Goal: Transaction & Acquisition: Purchase product/service

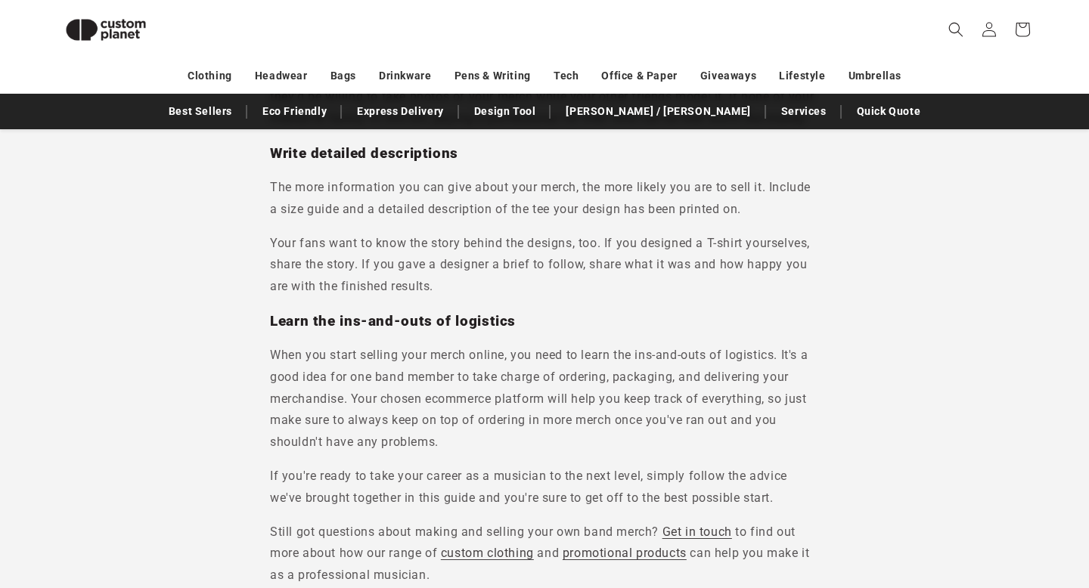
scroll to position [6590, 0]
click at [476, 547] on link "custom clothing" at bounding box center [487, 554] width 93 height 14
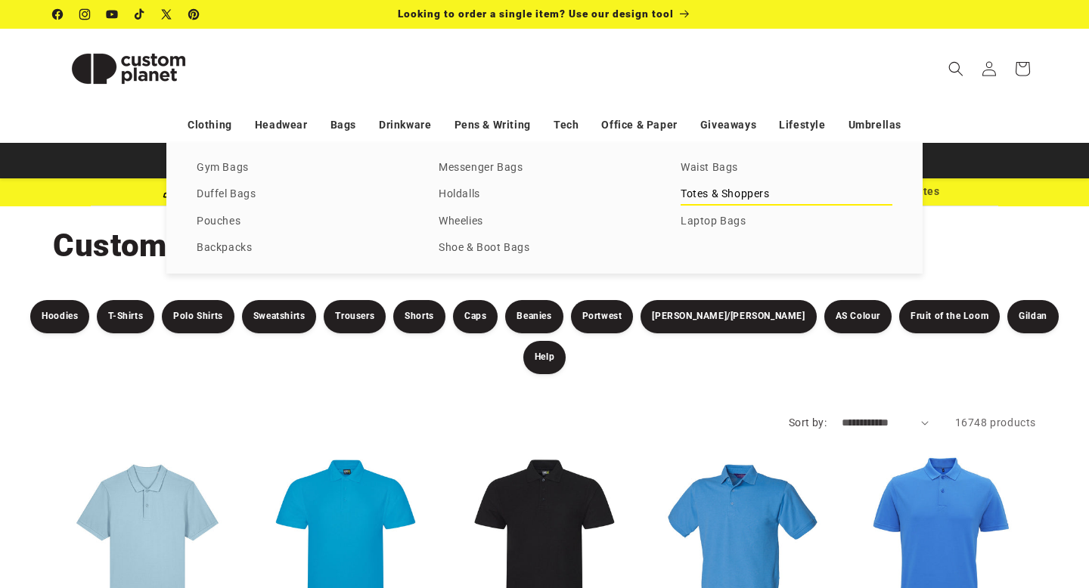
click at [711, 191] on link "Totes & Shoppers" at bounding box center [787, 194] width 212 height 20
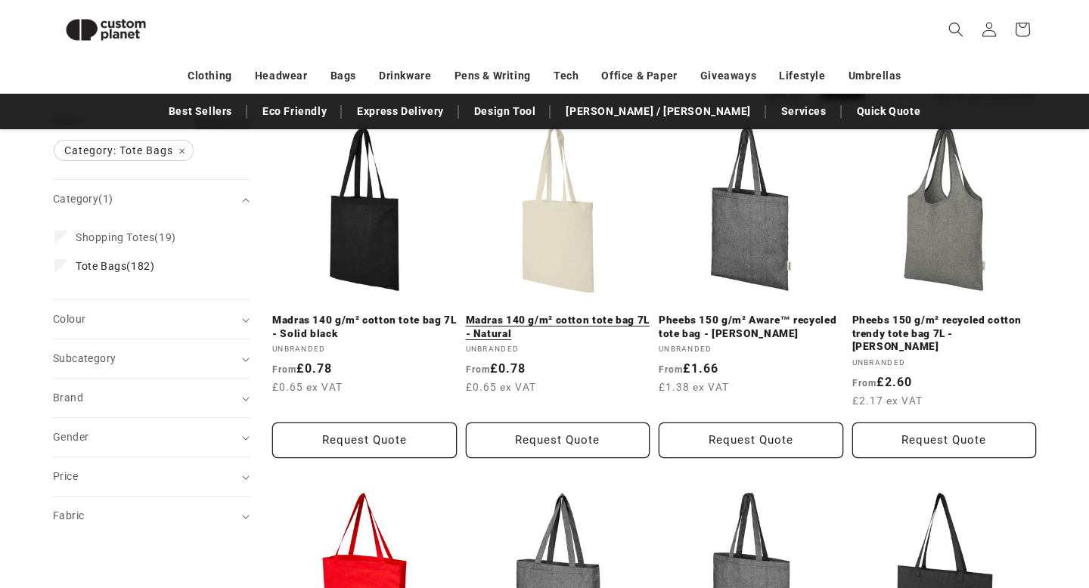
click at [553, 314] on link "Madras 140 g/m² cotton tote bag 7L - Natural" at bounding box center [558, 327] width 184 height 26
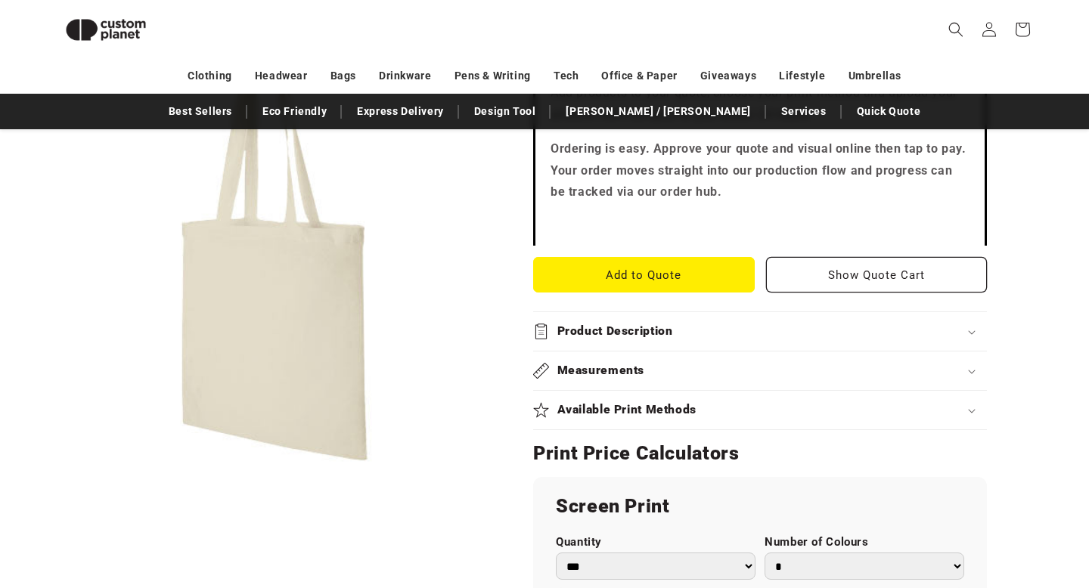
scroll to position [541, 0]
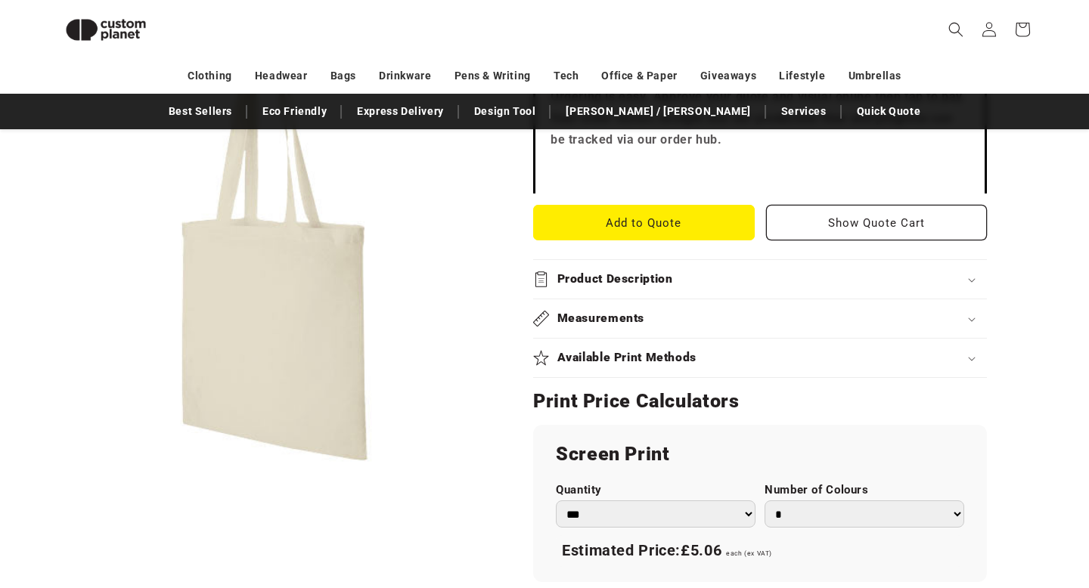
click at [761, 276] on div "Product Description" at bounding box center [760, 279] width 454 height 16
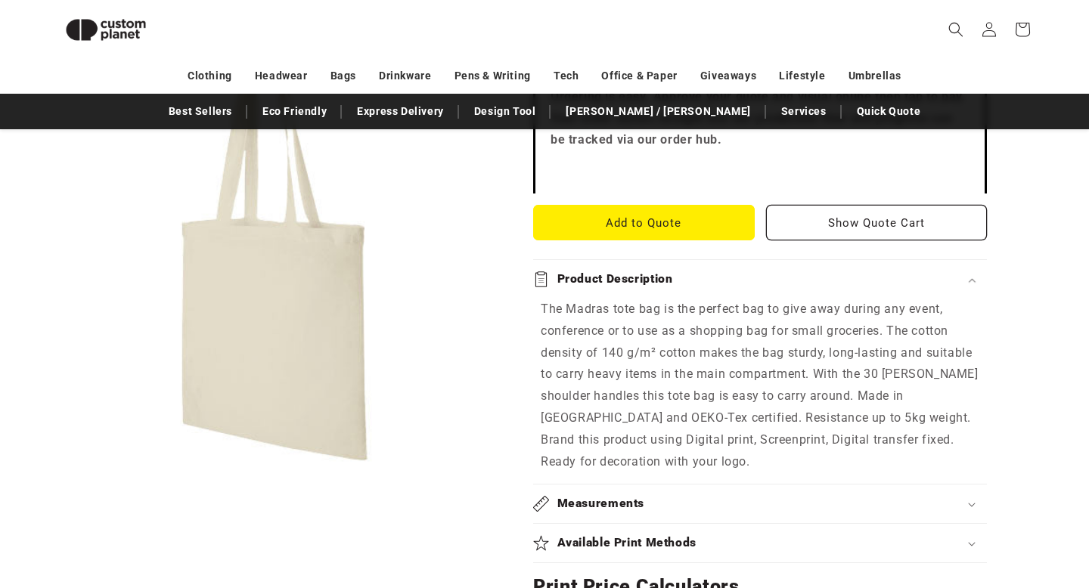
click at [761, 276] on div "Product Description" at bounding box center [760, 279] width 454 height 16
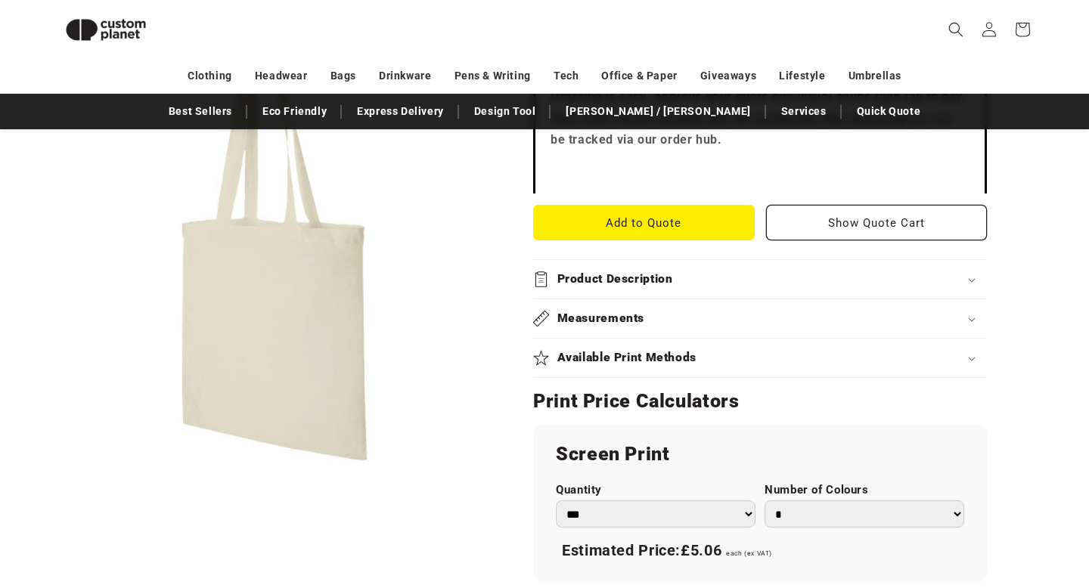
click at [733, 325] on div "Measurements" at bounding box center [760, 319] width 454 height 16
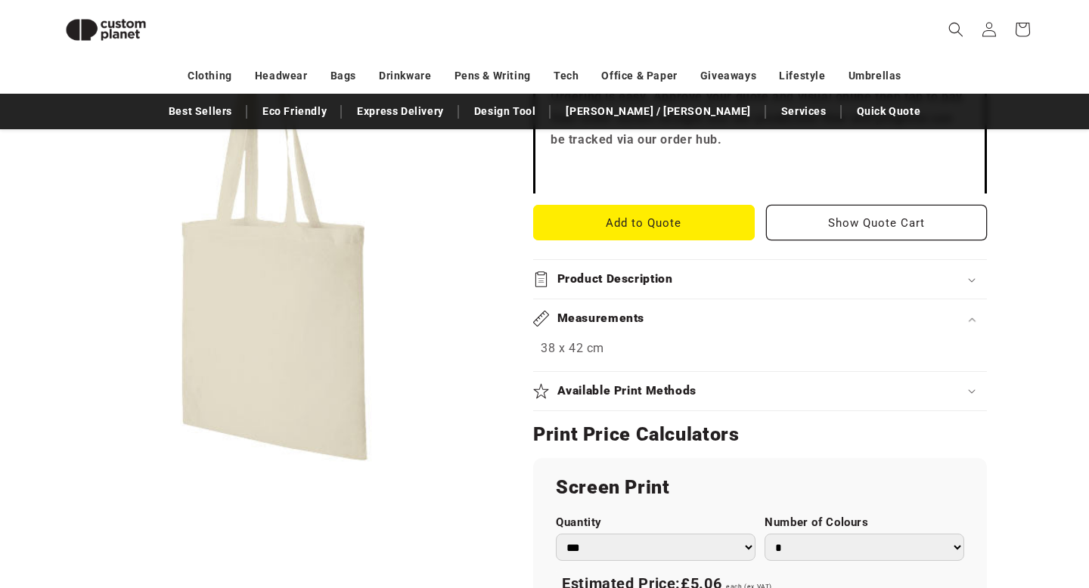
click at [733, 325] on div "Measurements" at bounding box center [760, 319] width 454 height 16
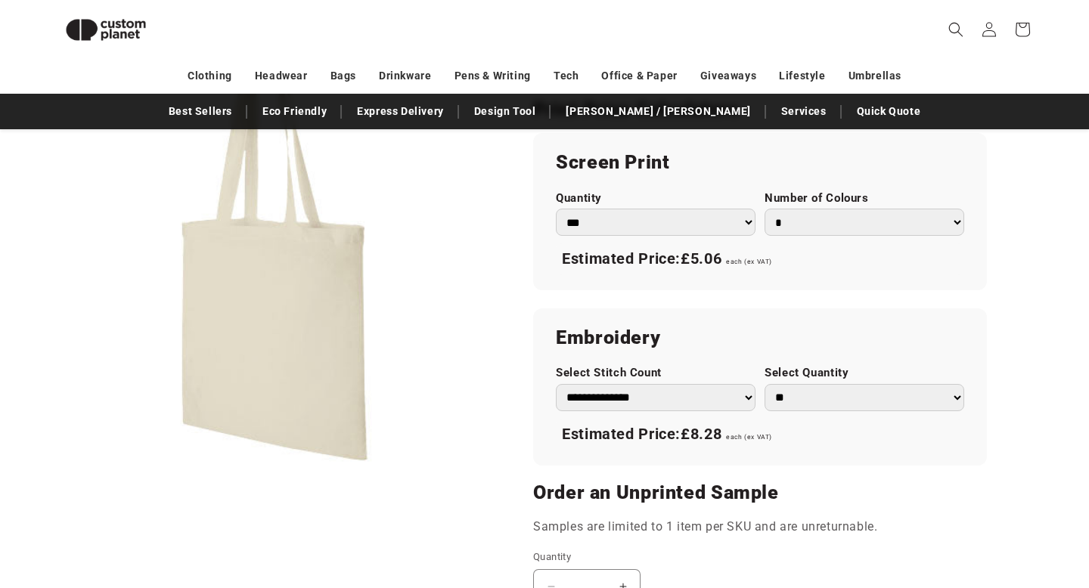
scroll to position [836, 0]
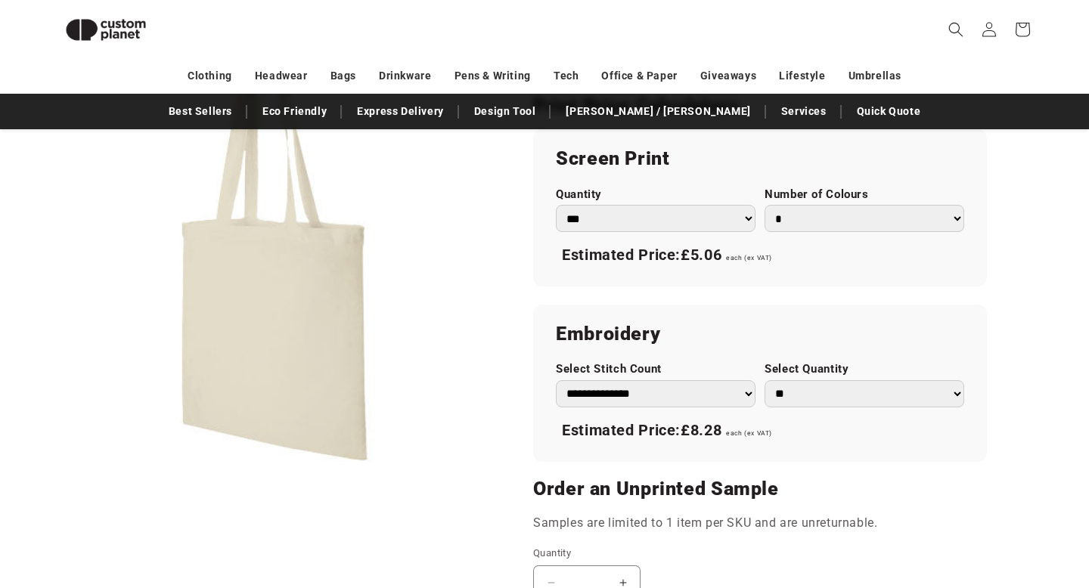
click at [602, 223] on select "*** *** *** **** **** **** ***** *****" at bounding box center [656, 219] width 200 height 28
select select "**"
click at [804, 222] on select "* * * * * * *" at bounding box center [864, 219] width 200 height 28
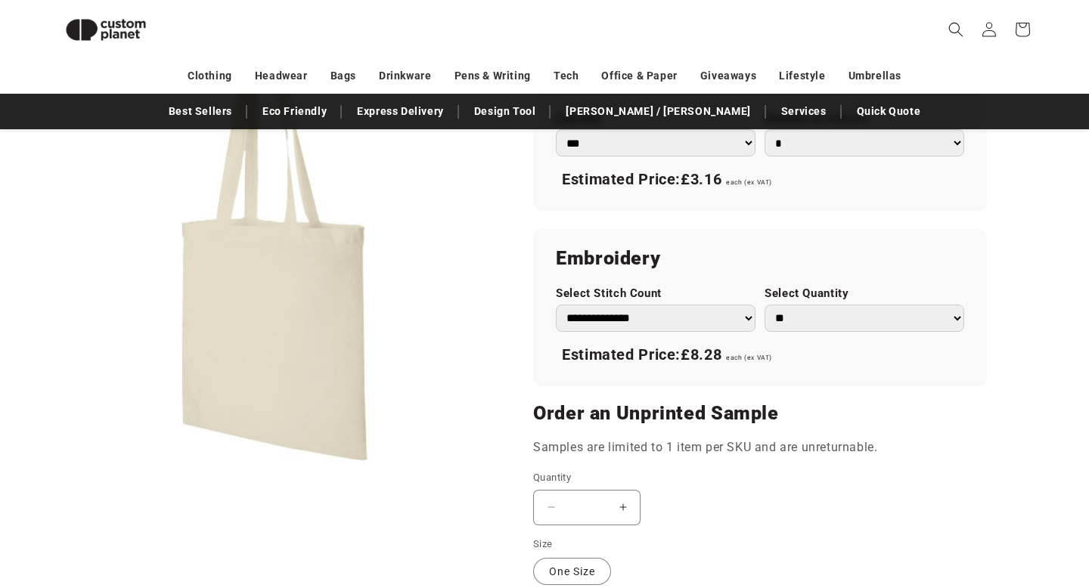
scroll to position [944, 0]
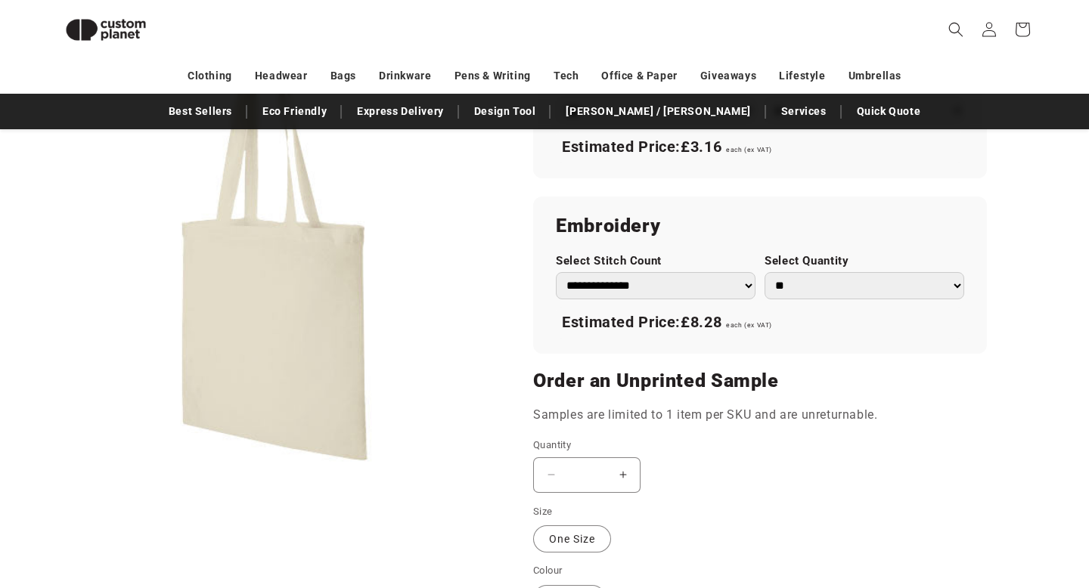
click at [702, 277] on select "**********" at bounding box center [656, 286] width 200 height 28
click at [825, 285] on select "** ** *** *** *** **** **** ****" at bounding box center [864, 286] width 200 height 28
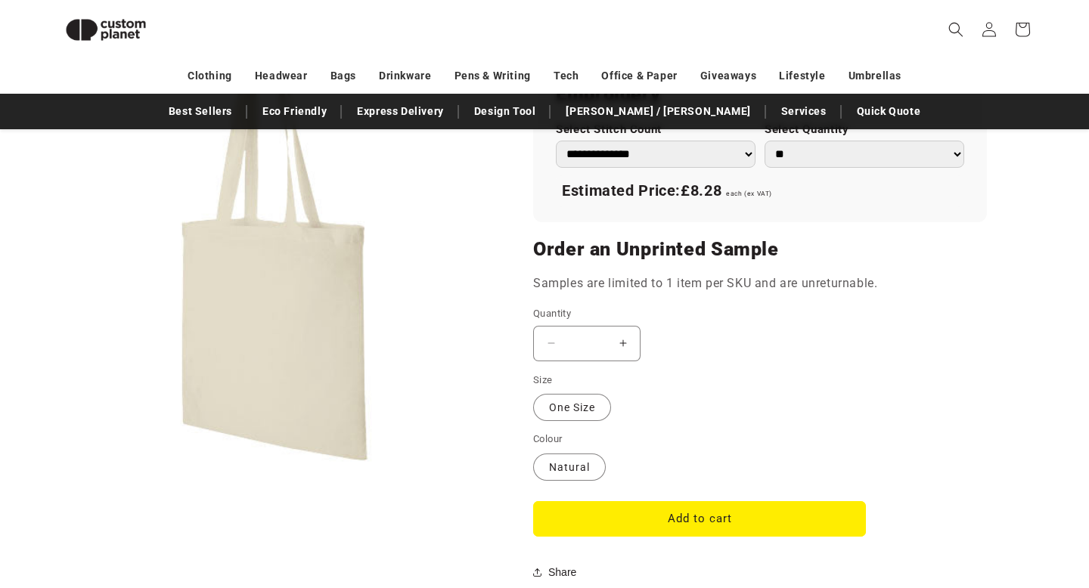
scroll to position [1090, 0]
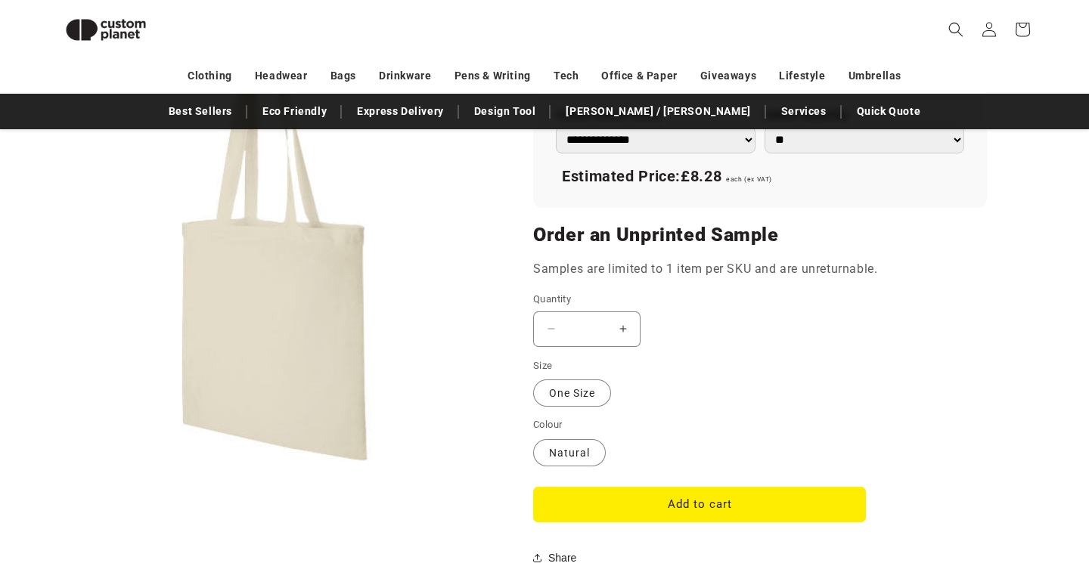
click at [624, 326] on button "Increase quantity for Madras 140 g/m² cotton tote bag 7L - Natural" at bounding box center [623, 330] width 34 height 36
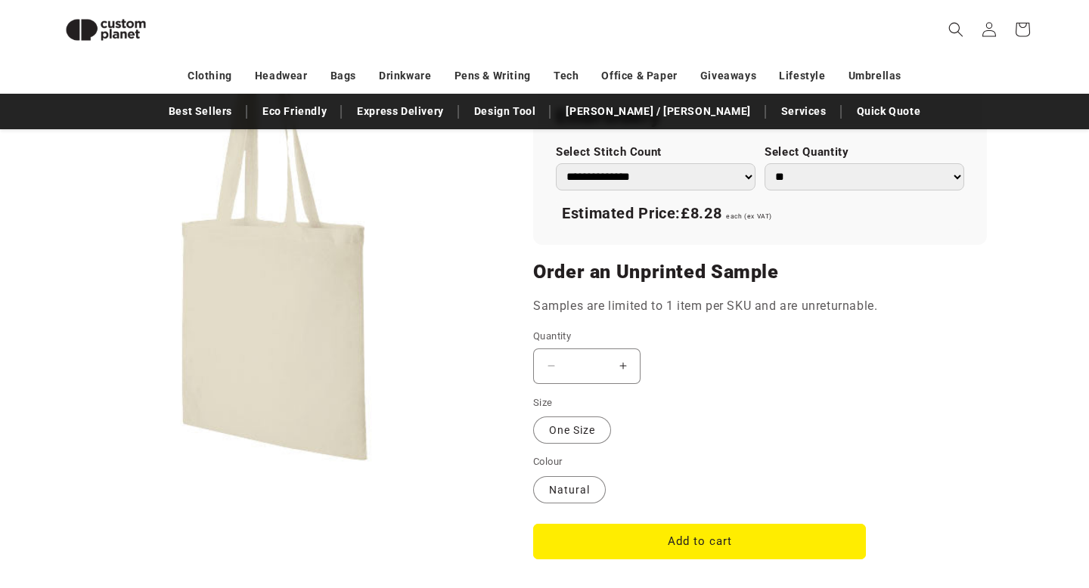
scroll to position [1043, 0]
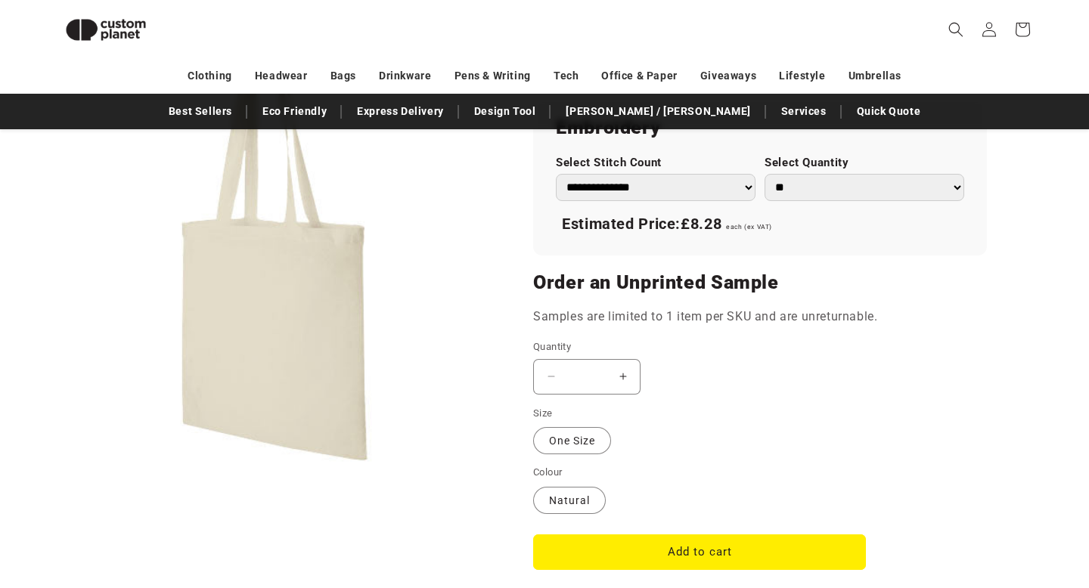
click at [625, 379] on button "Increase quantity for Madras 140 g/m² cotton tote bag 7L - Natural" at bounding box center [623, 377] width 34 height 36
click at [622, 378] on button "Increase quantity for Madras 140 g/m² cotton tote bag 7L - Natural" at bounding box center [623, 377] width 34 height 36
click at [591, 369] on input "*" at bounding box center [587, 377] width 38 height 36
click at [600, 378] on input "*" at bounding box center [587, 377] width 38 height 36
type input "**"
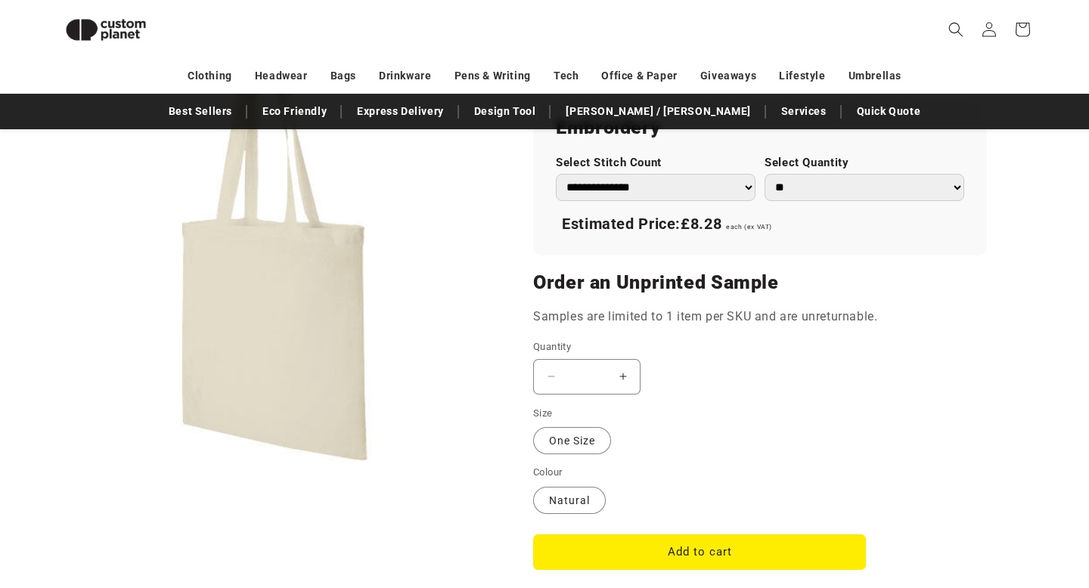
click at [681, 367] on div "Decrease quantity for Madras 140 g/m² cotton tote bag 7L - Natural ** Increase …" at bounding box center [699, 377] width 333 height 36
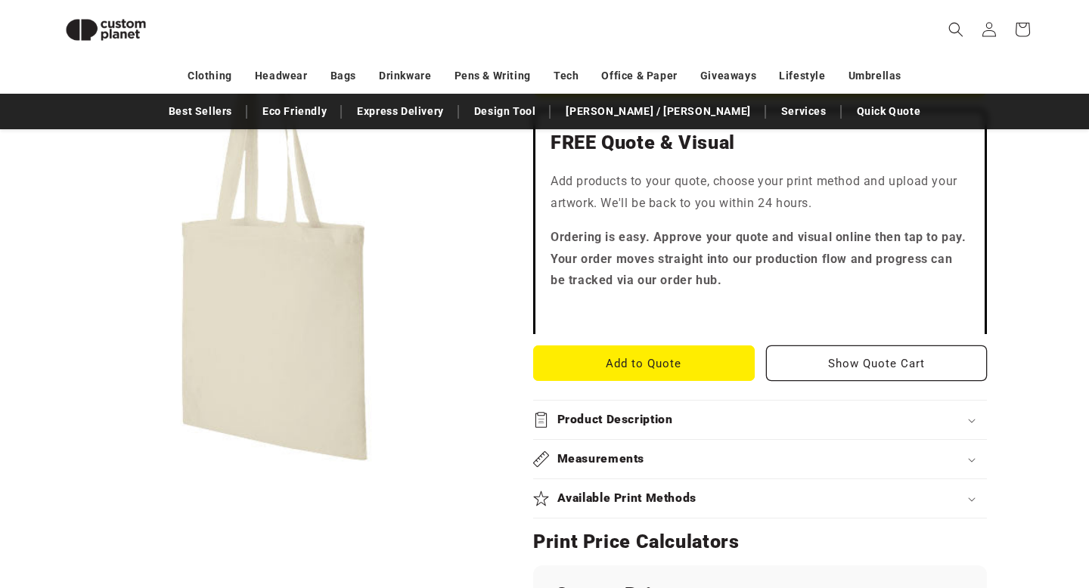
scroll to position [446, 0]
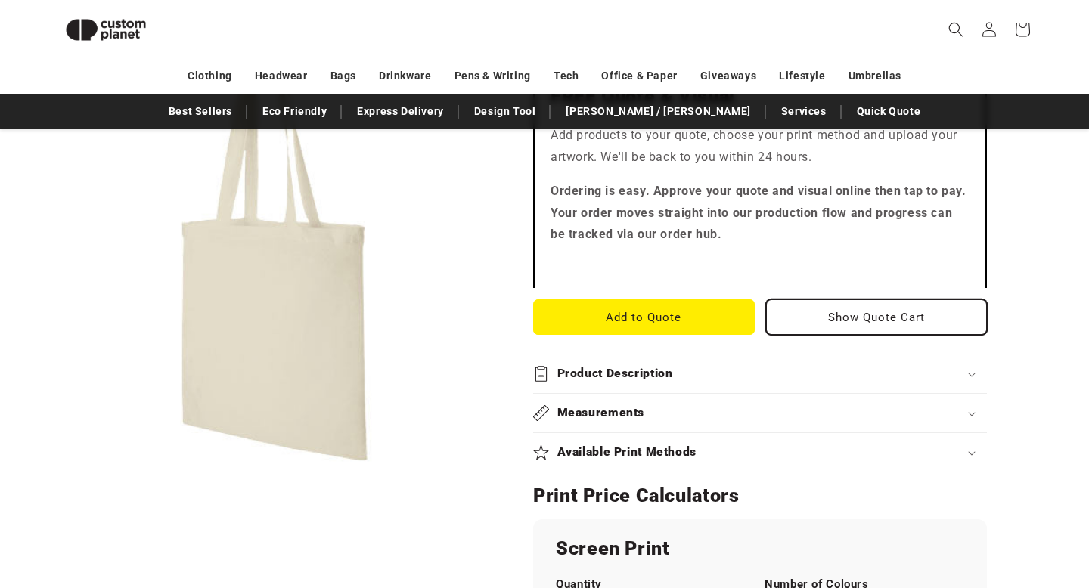
click at [901, 312] on button "Show Quote Cart" at bounding box center [877, 317] width 222 height 36
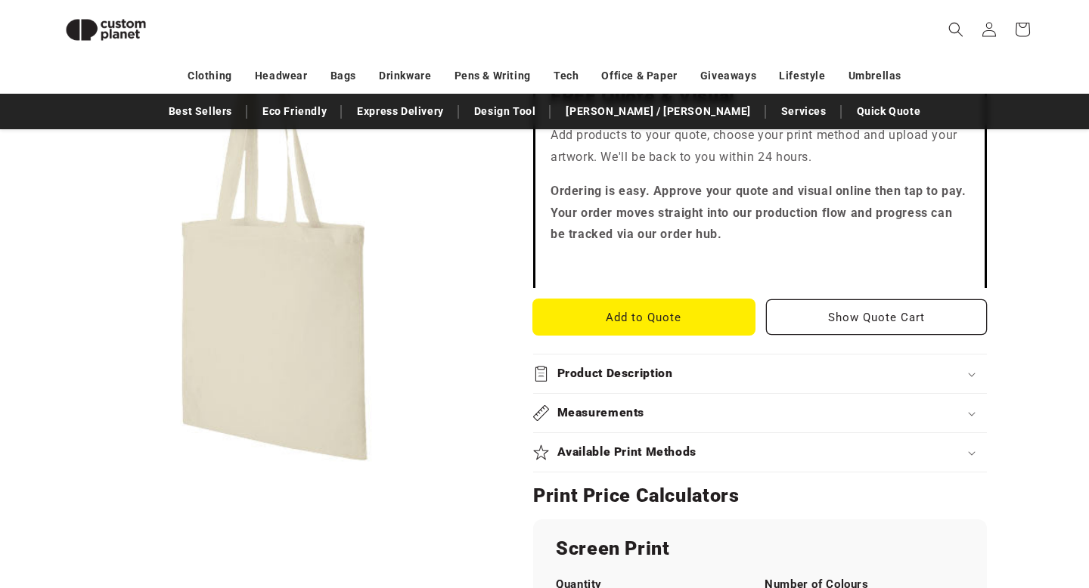
click at [712, 312] on button "Add to Quote" at bounding box center [644, 317] width 222 height 36
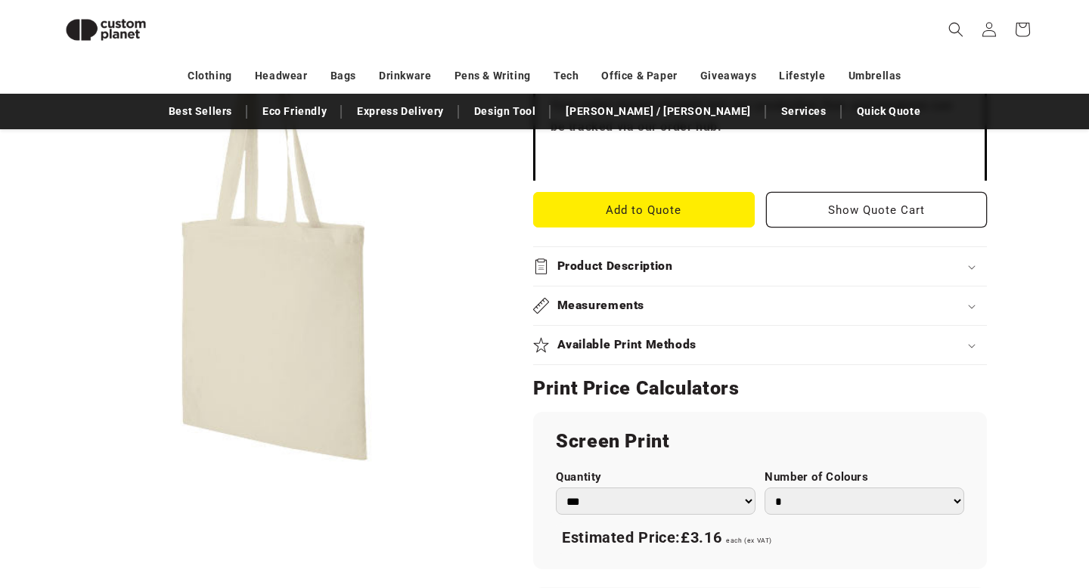
scroll to position [555, 0]
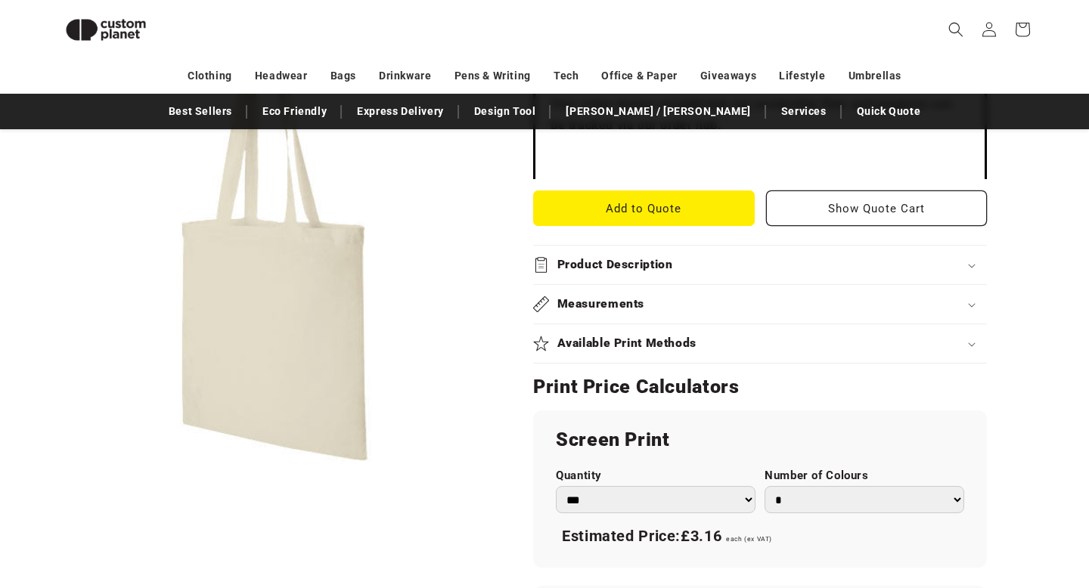
click at [650, 340] on h2 "Available Print Methods" at bounding box center [627, 344] width 140 height 16
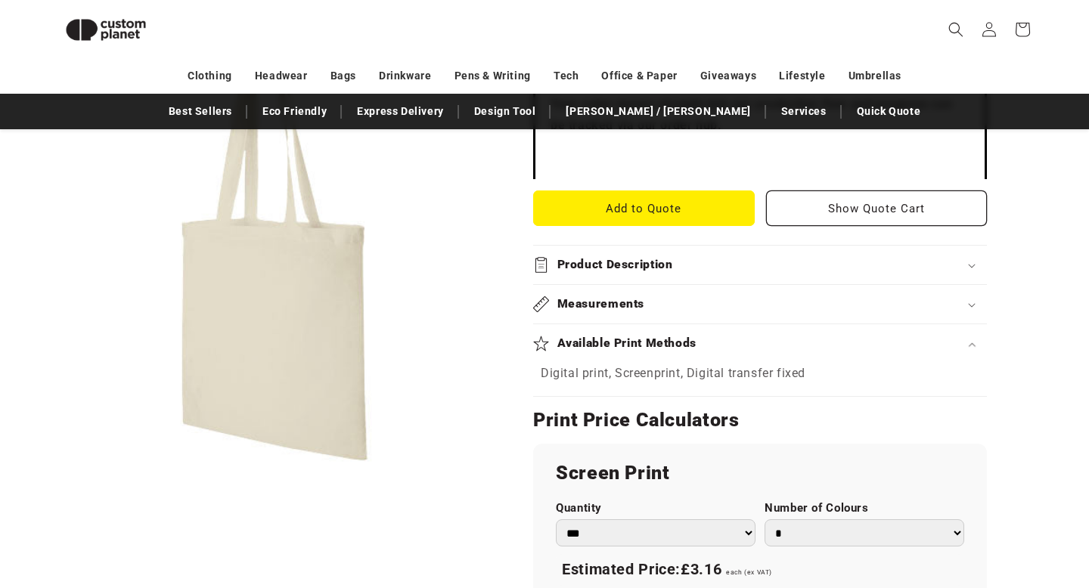
click at [629, 342] on h2 "Available Print Methods" at bounding box center [627, 344] width 140 height 16
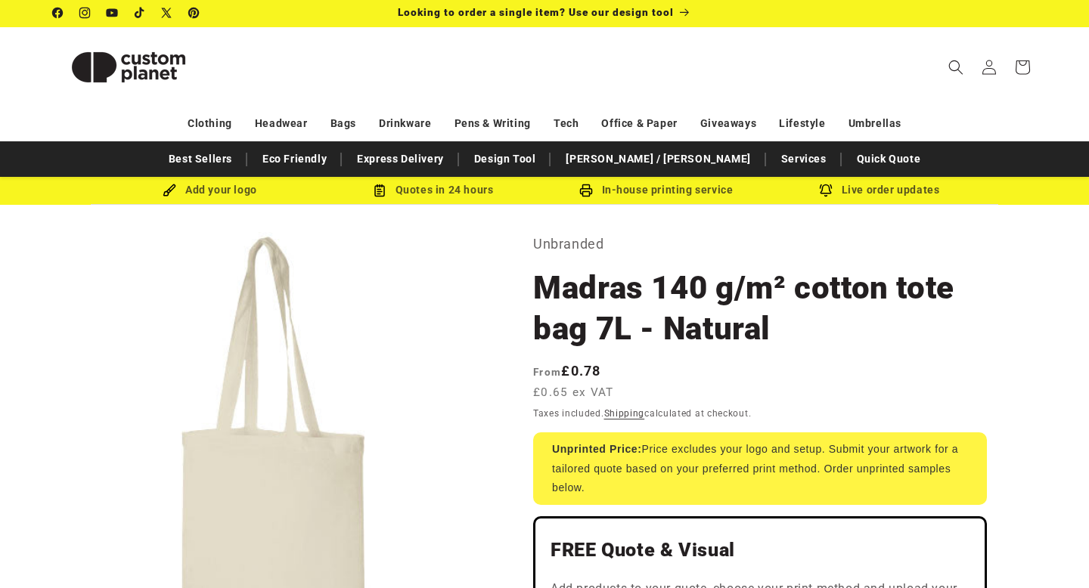
scroll to position [6, 0]
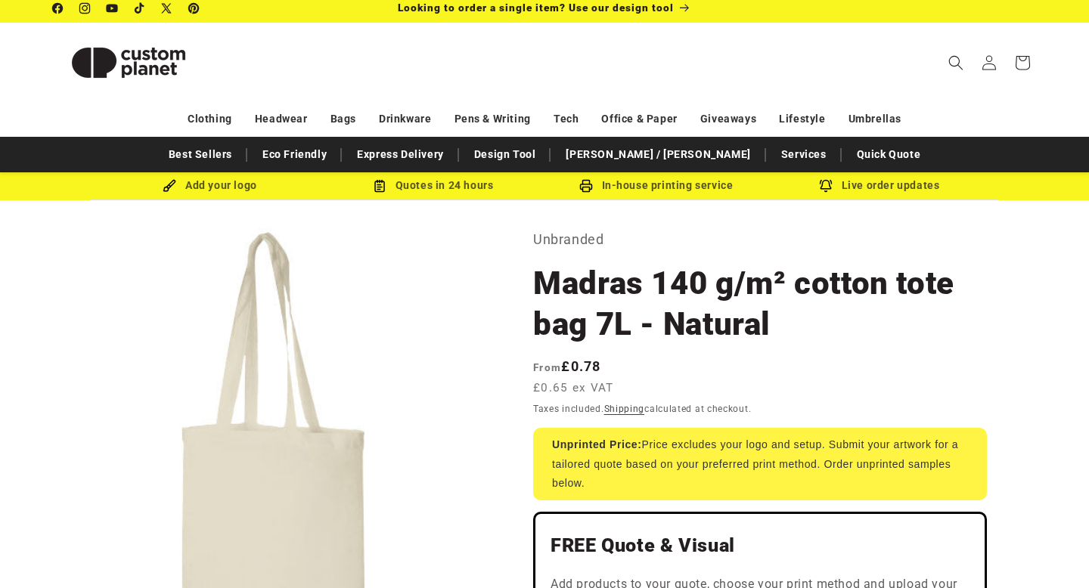
click at [231, 186] on div "Add your logo" at bounding box center [209, 185] width 223 height 19
click at [168, 185] on img at bounding box center [170, 186] width 14 height 14
click at [200, 184] on div "Add your logo" at bounding box center [209, 185] width 223 height 19
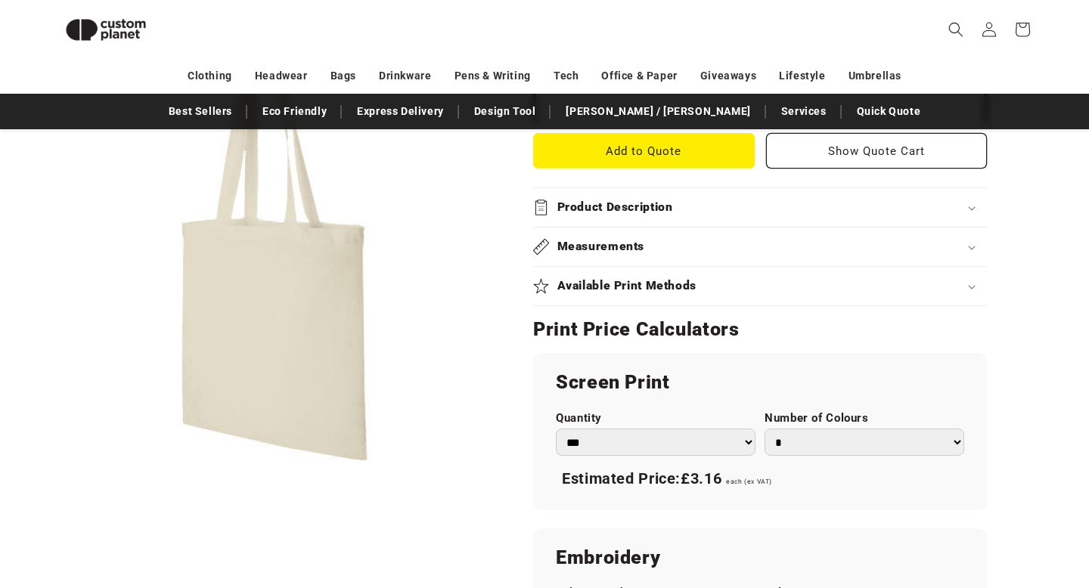
scroll to position [615, 0]
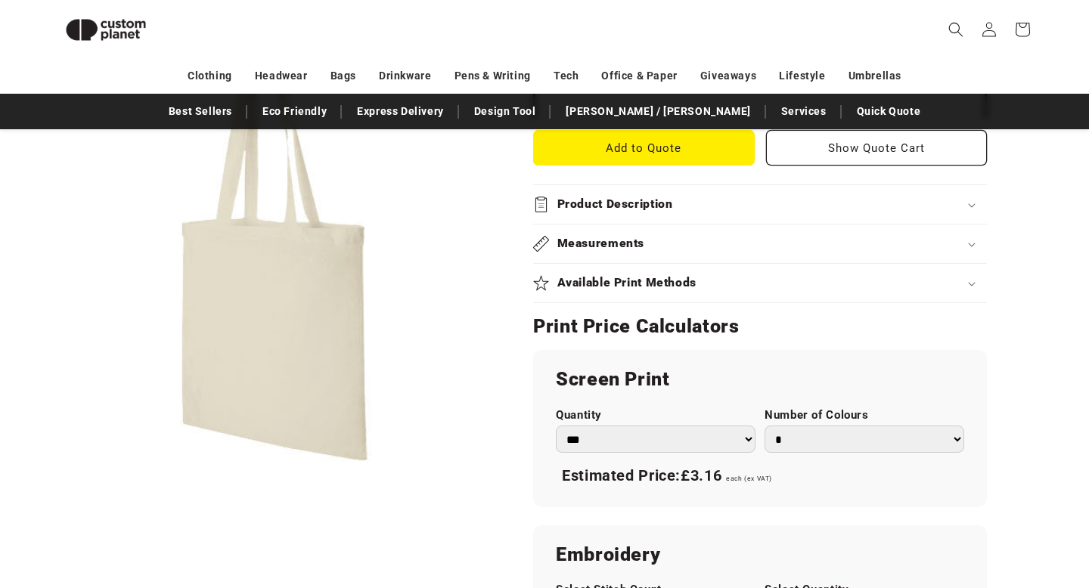
click at [643, 205] on h2 "Product Description" at bounding box center [615, 205] width 116 height 16
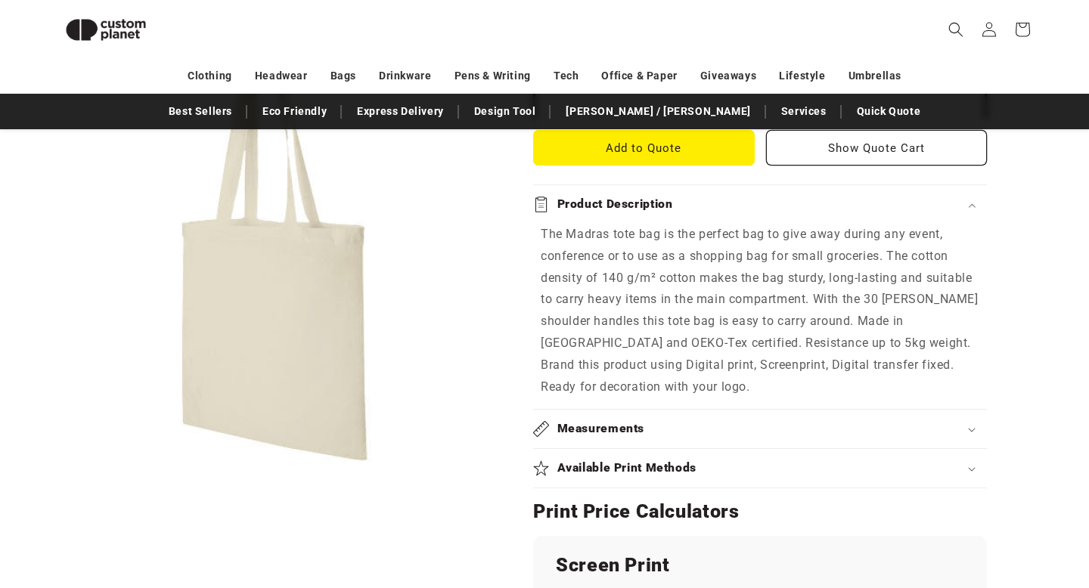
click at [643, 205] on h2 "Product Description" at bounding box center [615, 205] width 116 height 16
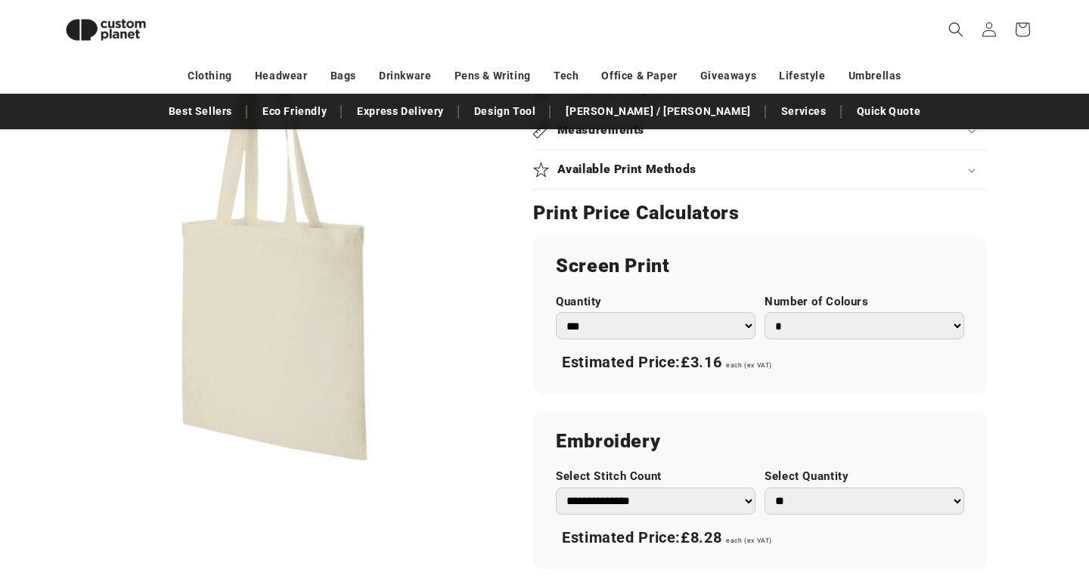
scroll to position [706, 0]
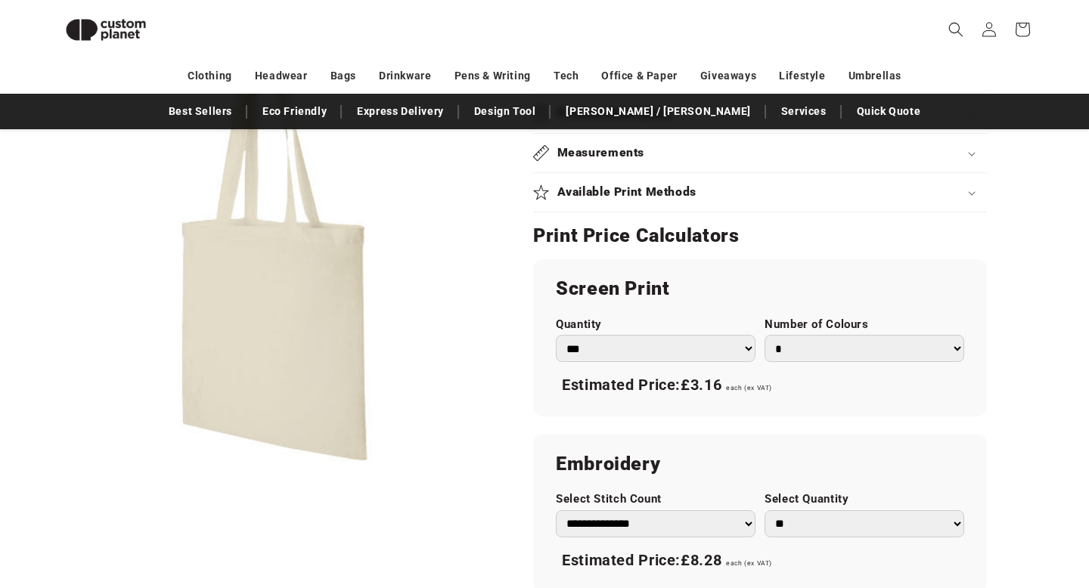
click at [823, 345] on select "* * * * * * *" at bounding box center [864, 349] width 200 height 28
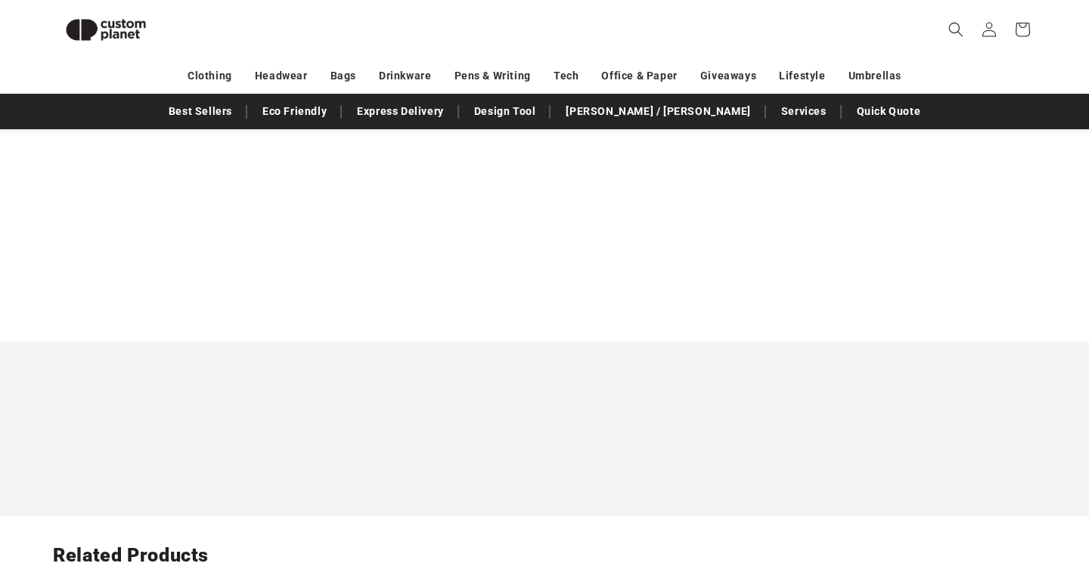
scroll to position [1786, 0]
